Goal: Task Accomplishment & Management: Use online tool/utility

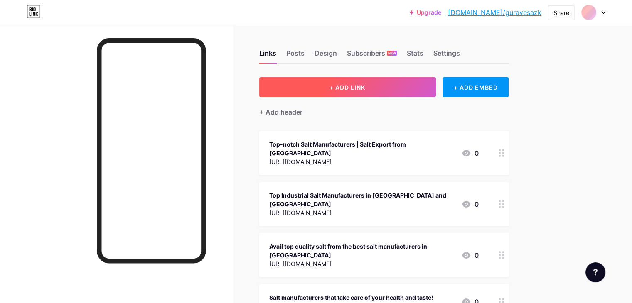
click at [365, 90] on span "+ ADD LINK" at bounding box center [348, 87] width 36 height 7
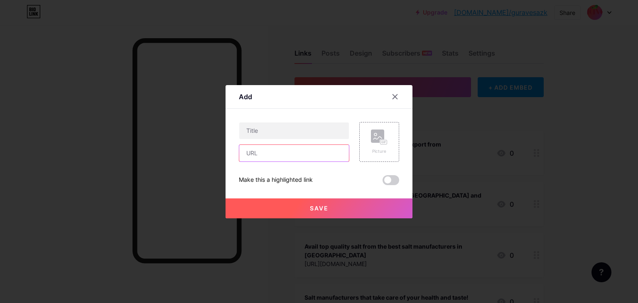
click at [292, 158] on input "text" at bounding box center [294, 153] width 110 height 17
paste input "[URL][DOMAIN_NAME]"
type input "[URL][DOMAIN_NAME]"
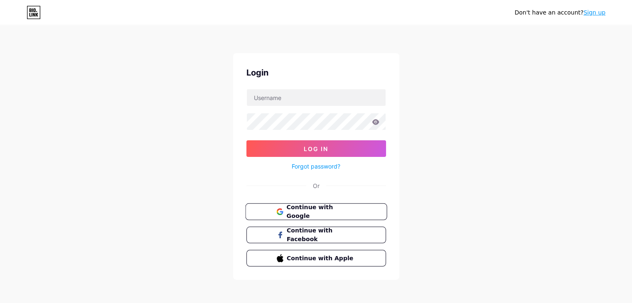
click at [299, 207] on span "Continue with Google" at bounding box center [320, 212] width 69 height 18
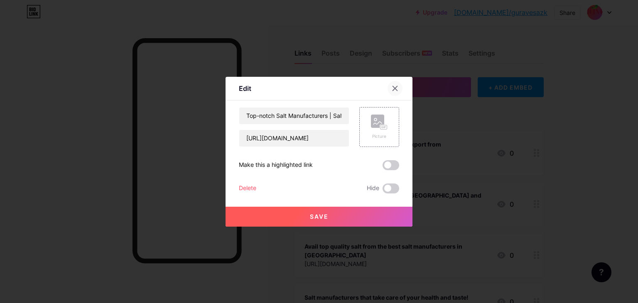
click at [392, 86] on icon at bounding box center [395, 88] width 7 height 7
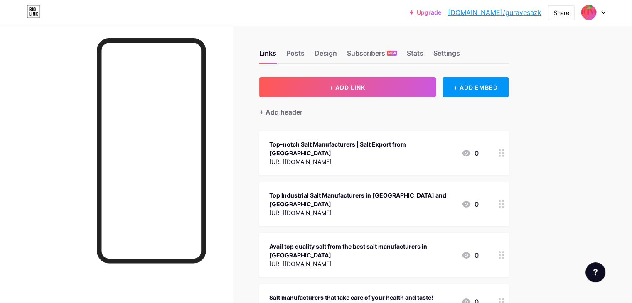
click at [398, 75] on div "Links Posts Design Subscribers NEW Stats Settings + ADD LINK + ADD EMBED + Add …" at bounding box center [272, 242] width 544 height 434
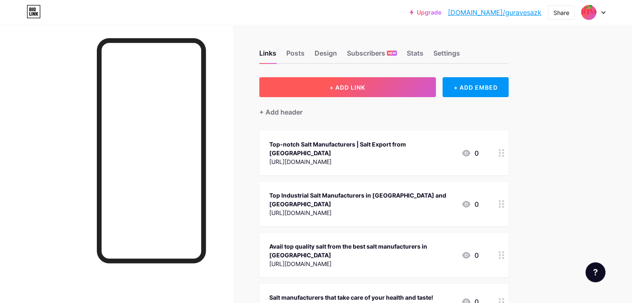
click at [409, 90] on button "+ ADD LINK" at bounding box center [347, 87] width 177 height 20
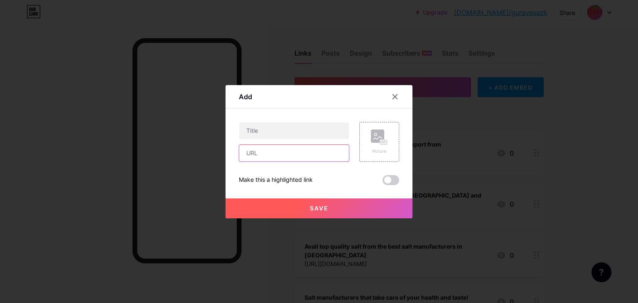
click at [287, 156] on input "text" at bounding box center [294, 153] width 110 height 17
paste input "[URL][DOMAIN_NAME]"
type input "[URL][DOMAIN_NAME]"
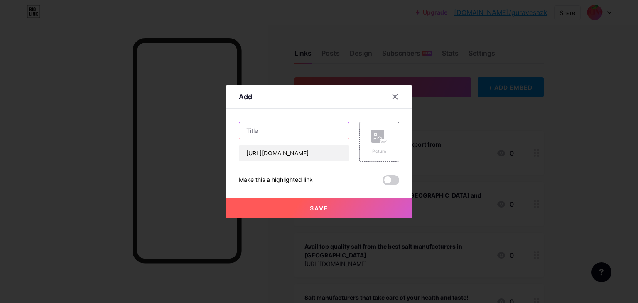
click at [295, 132] on input "text" at bounding box center [294, 131] width 110 height 17
paste input "Salt manufacturers who serve you gourmet even in the most ordinary!"
type input "Salt manufacturers who serve you gourmet even in the most ordinary!"
click at [310, 206] on span "Save" at bounding box center [319, 208] width 19 height 7
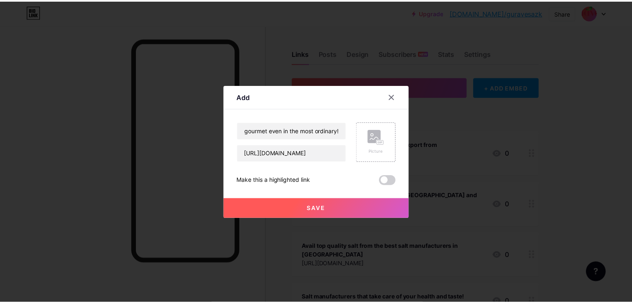
scroll to position [0, 0]
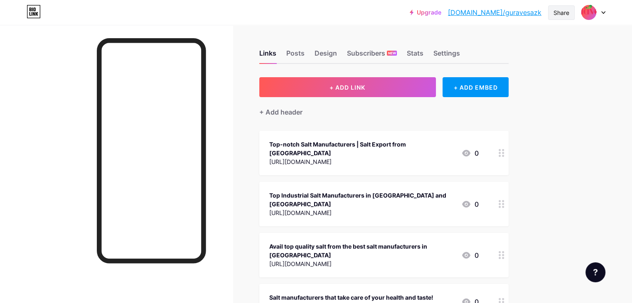
click at [565, 11] on div "Share" at bounding box center [561, 12] width 16 height 9
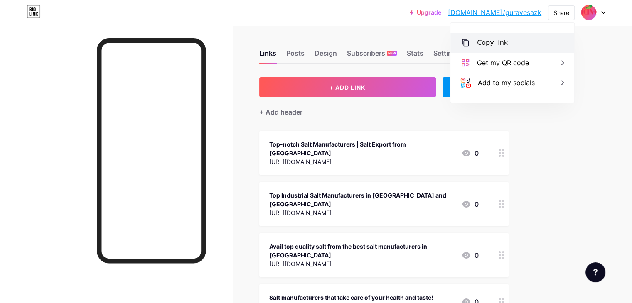
click at [519, 49] on div "Copy link" at bounding box center [512, 43] width 124 height 20
